Goal: Task Accomplishment & Management: Use online tool/utility

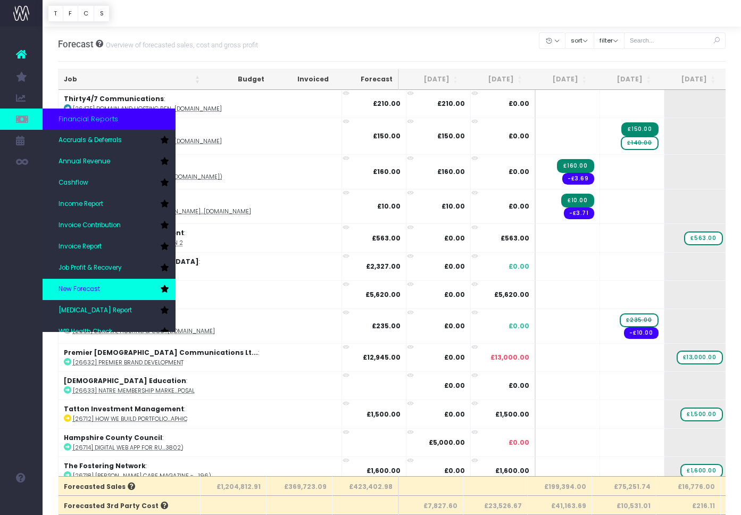
click at [94, 285] on span "New Forecast" at bounding box center [79, 290] width 41 height 10
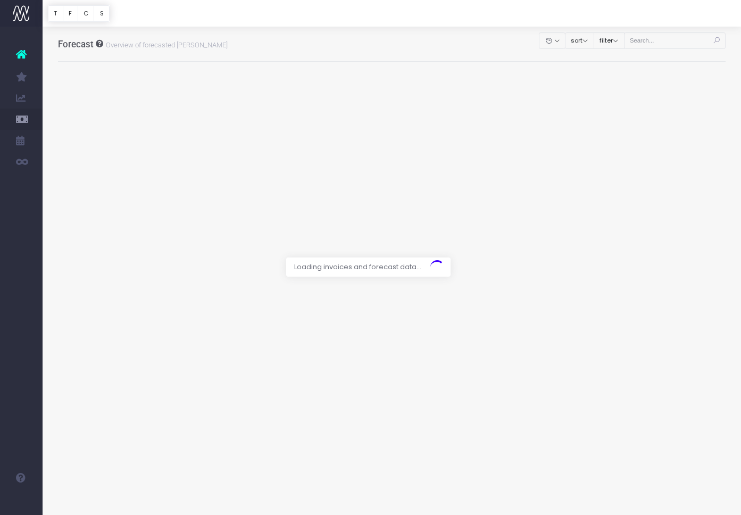
click at [687, 37] on div at bounding box center [370, 257] width 741 height 515
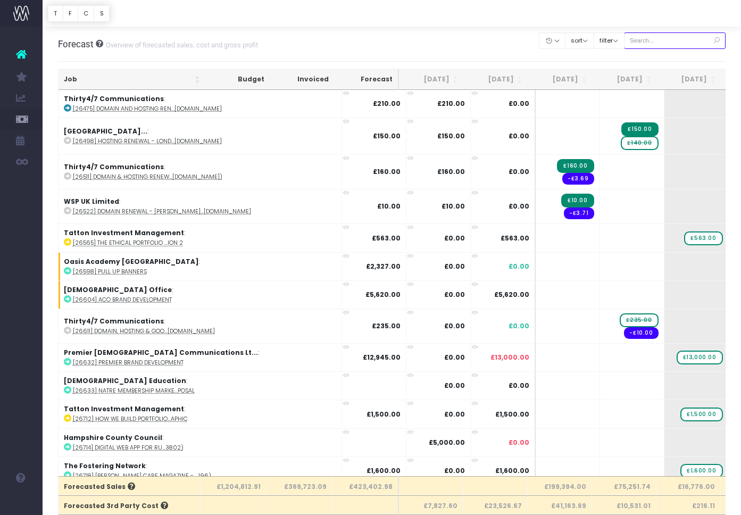
click at [672, 46] on input "text" at bounding box center [675, 40] width 102 height 16
paste input "28799"
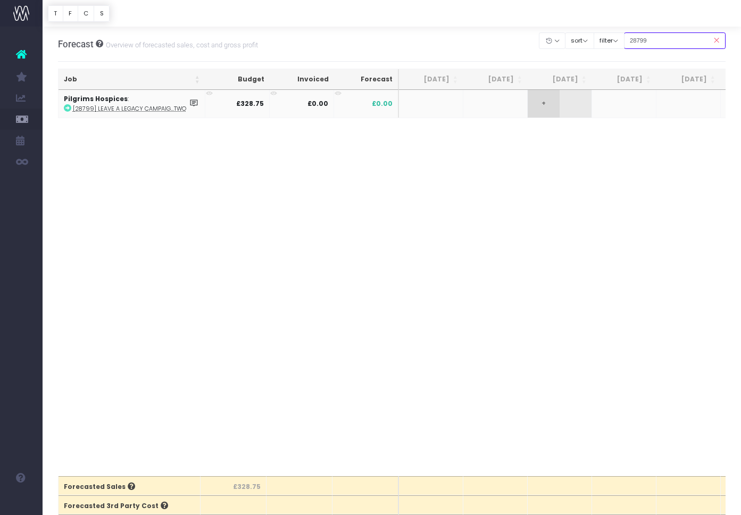
type input "28799"
click at [547, 104] on span "+" at bounding box center [544, 104] width 32 height 28
click at [579, 146] on body "Oh my... this is bad. wayahead wasn't able to load this page. Please contact su…" at bounding box center [370, 257] width 741 height 515
